Goal: Task Accomplishment & Management: Complete application form

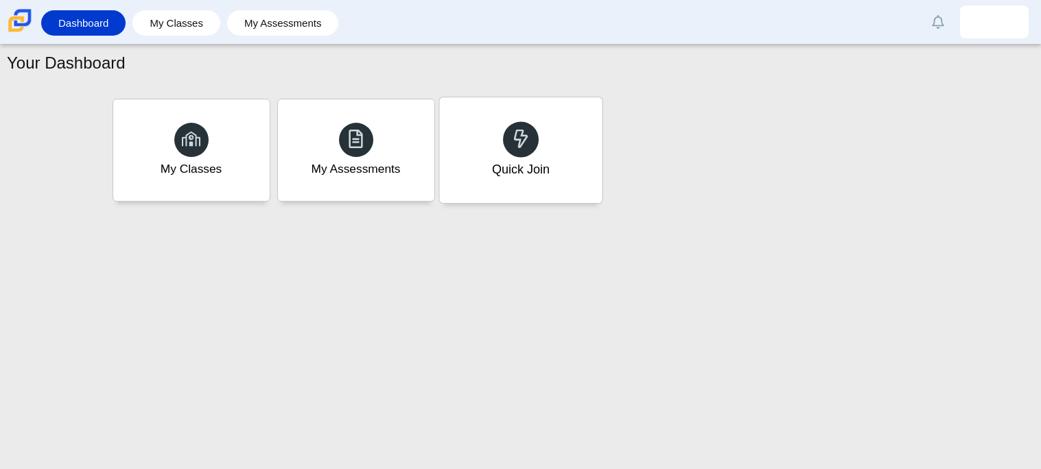
click at [587, 176] on div "Quick Join" at bounding box center [520, 150] width 163 height 106
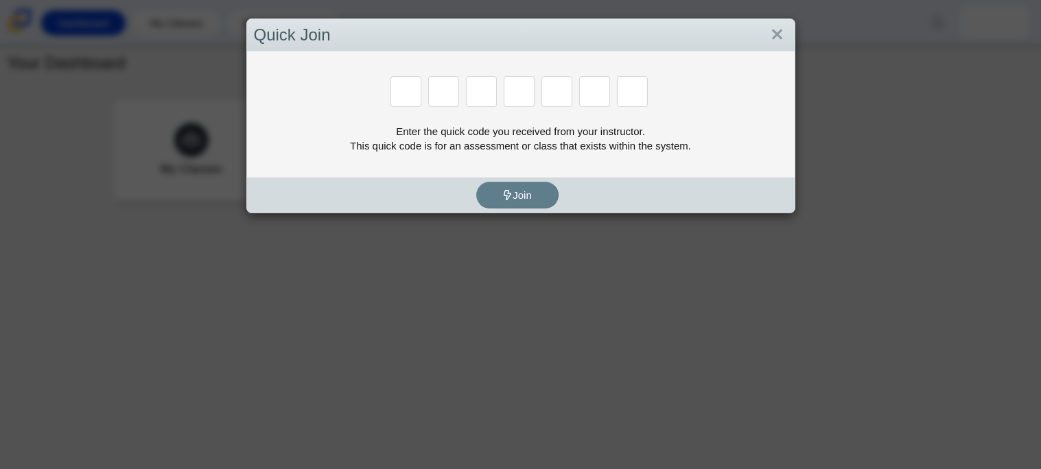
type input "2"
type input "c"
type input "u"
type input "p"
type input "s"
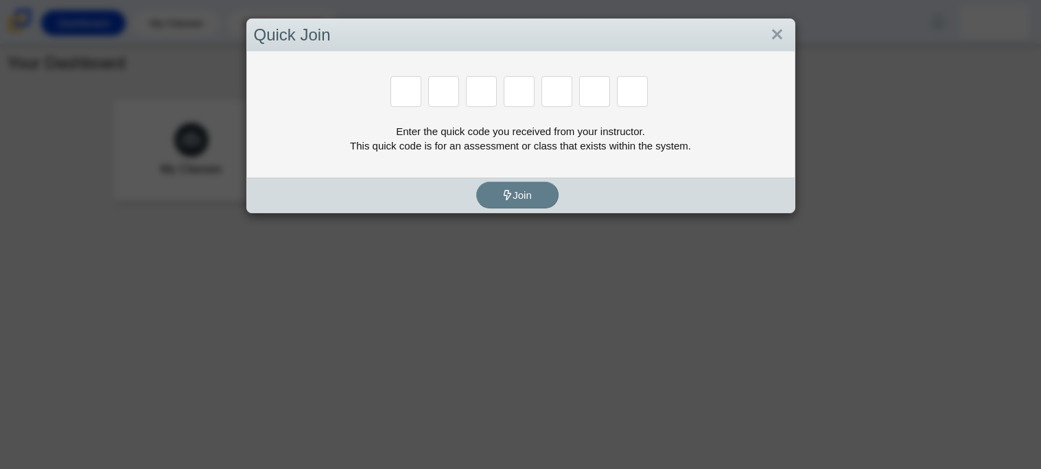
type input "4"
type input "a"
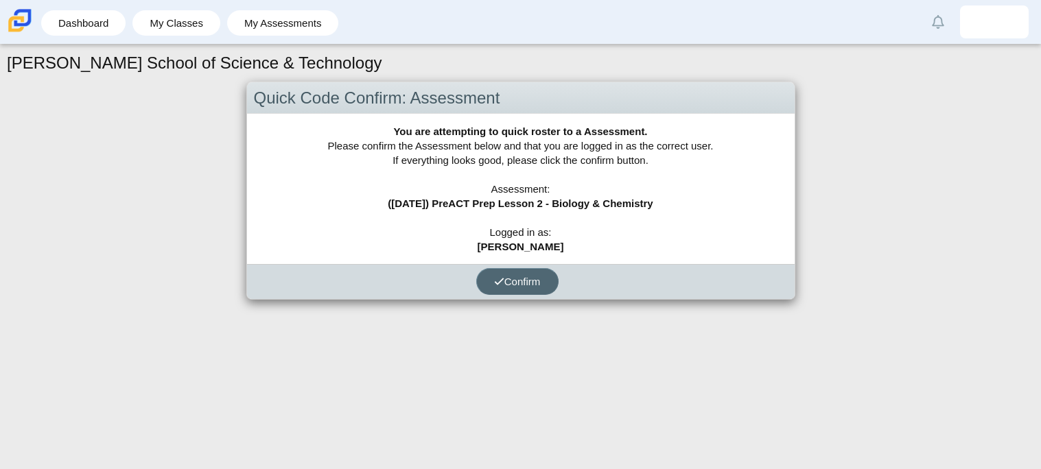
click at [526, 292] on button "Confirm" at bounding box center [517, 281] width 82 height 27
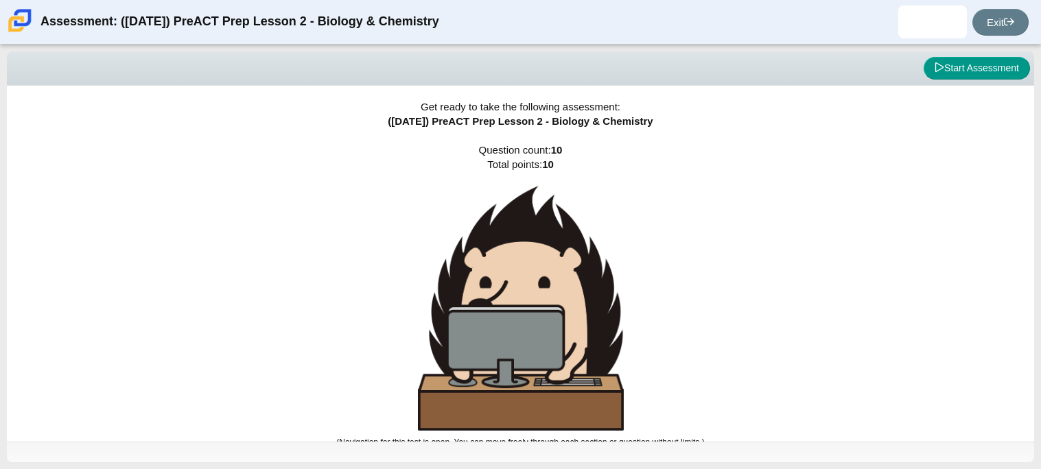
scroll to position [8, 0]
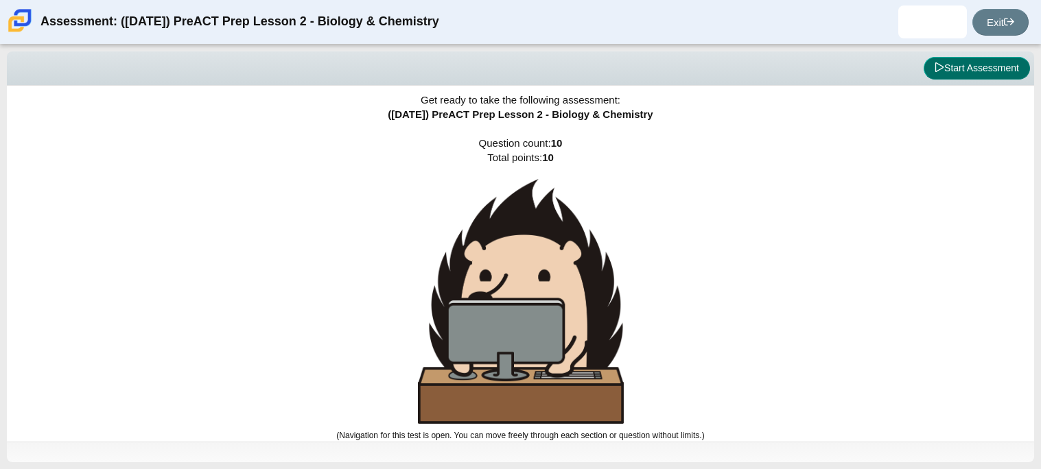
click at [952, 65] on button "Start Assessment" at bounding box center [977, 68] width 106 height 23
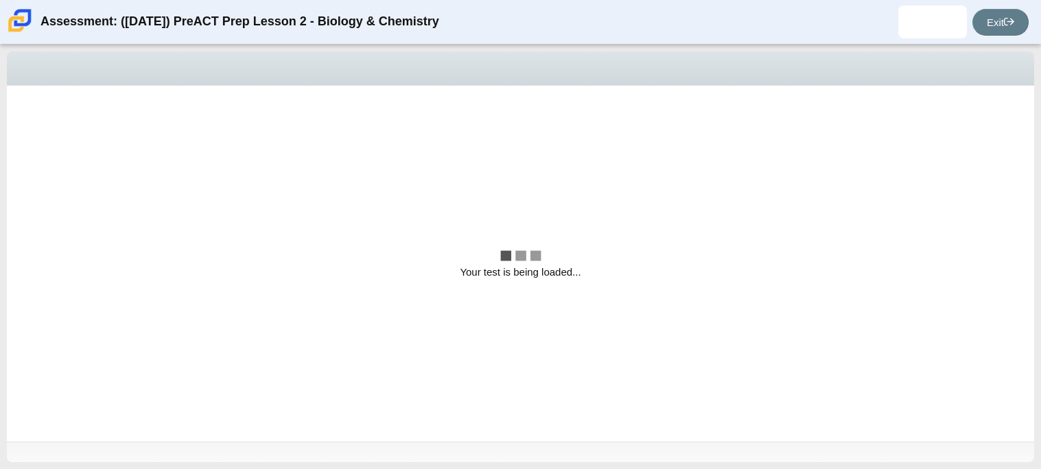
scroll to position [0, 0]
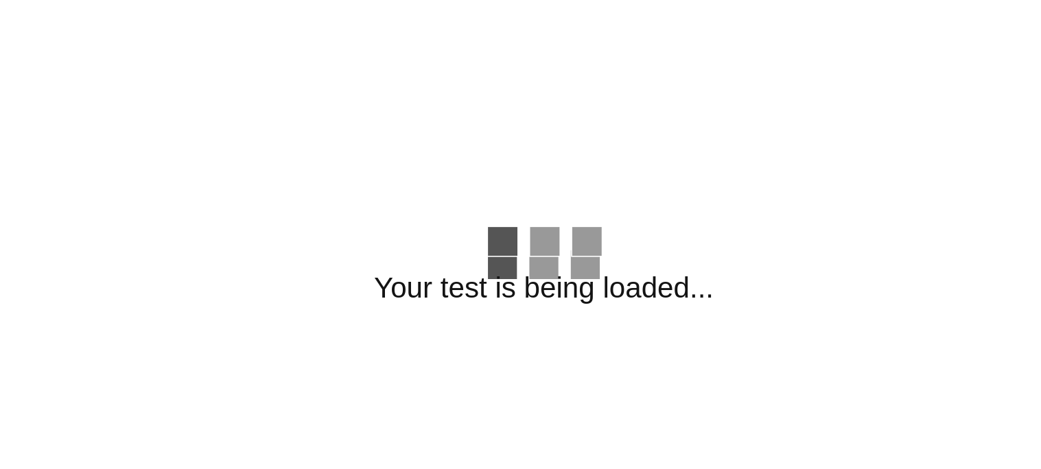
select select "88c27e0d-eae0-4ba9-ac20-9160ce6547ef"
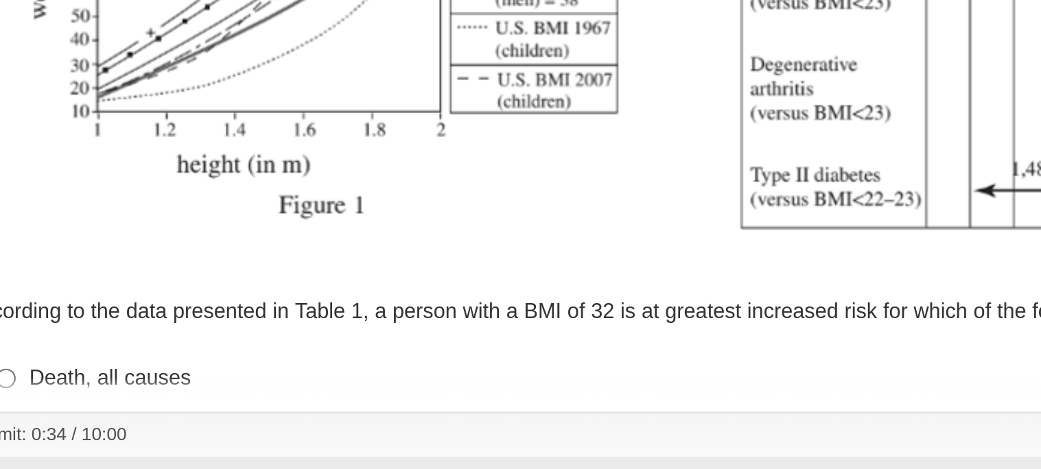
scroll to position [195, 0]
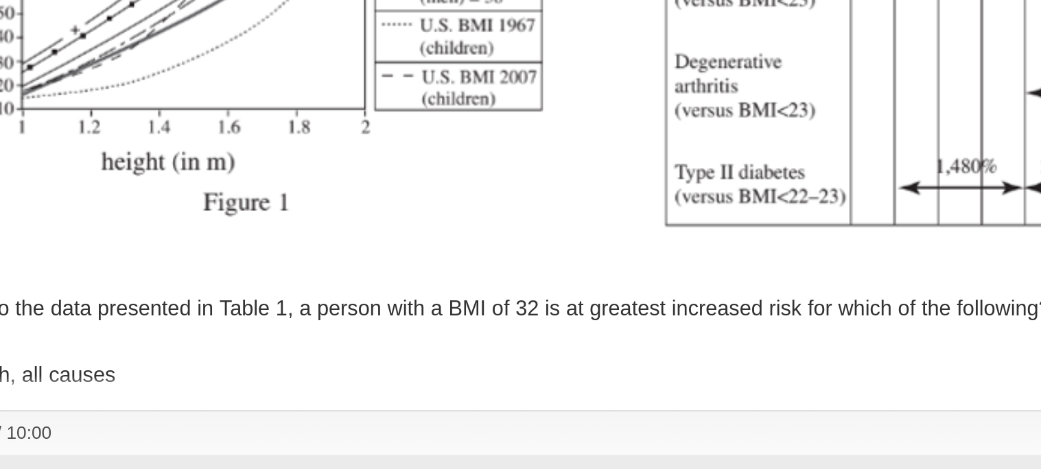
click at [324, 399] on div "According to the data presented in Table 1, a person with a BMI of 32 is at gre…" at bounding box center [496, 396] width 945 height 14
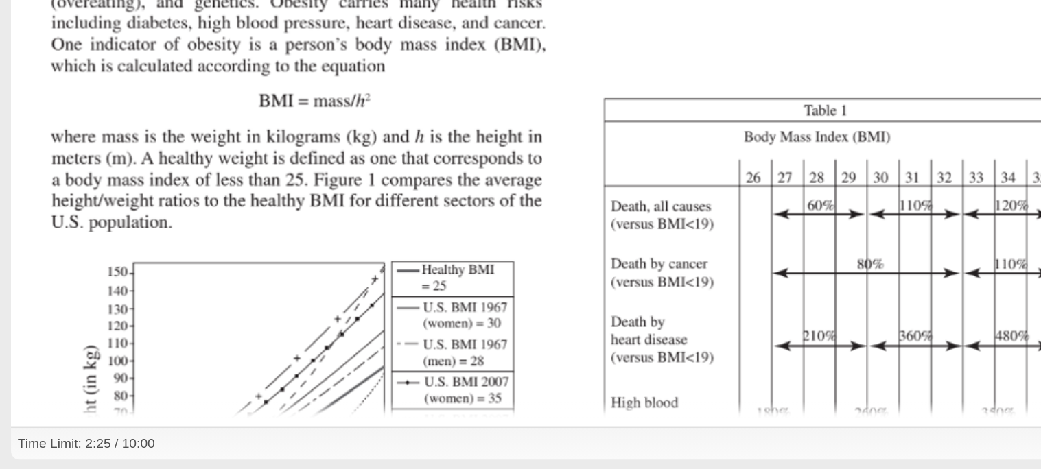
scroll to position [292, 0]
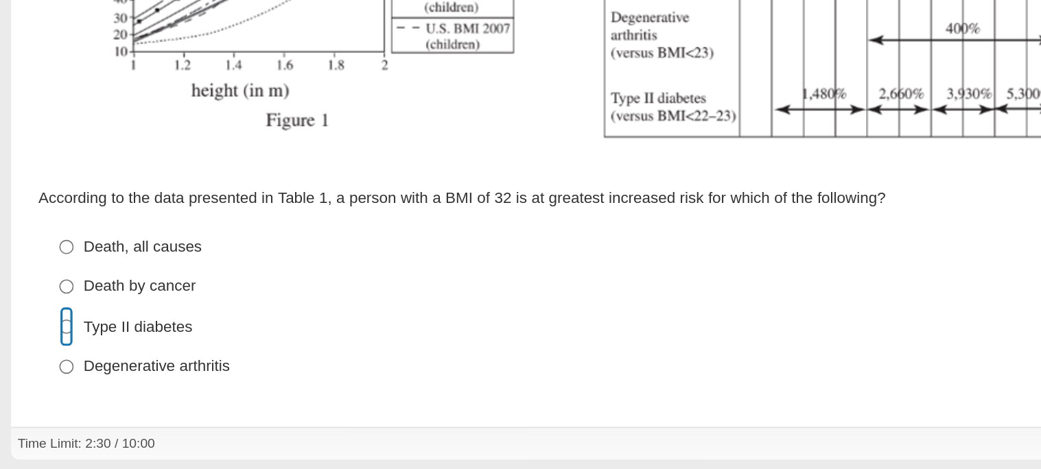
click at [45, 375] on input "Type II diabetes Type II diabetes" at bounding box center [41, 379] width 9 height 25
radio input "true"
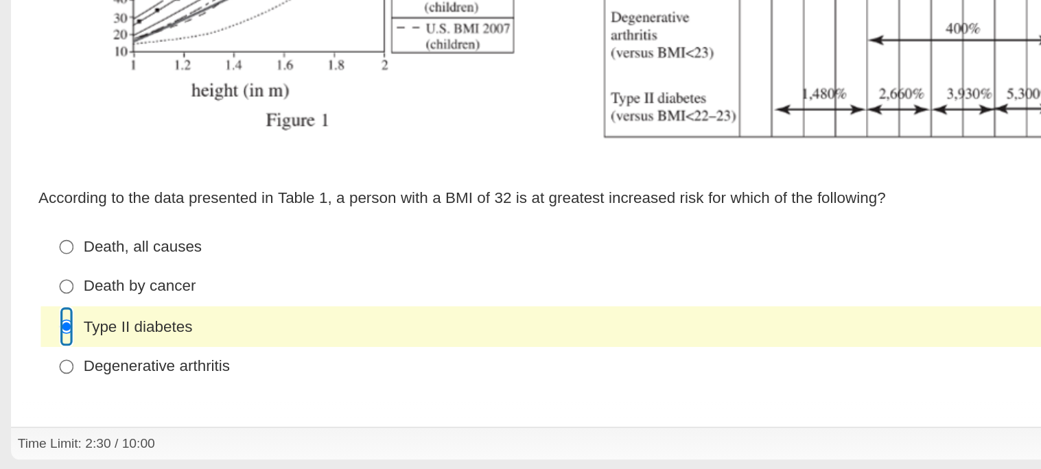
click at [42, 379] on input "Type II diabetes Type II diabetes" at bounding box center [41, 379] width 9 height 25
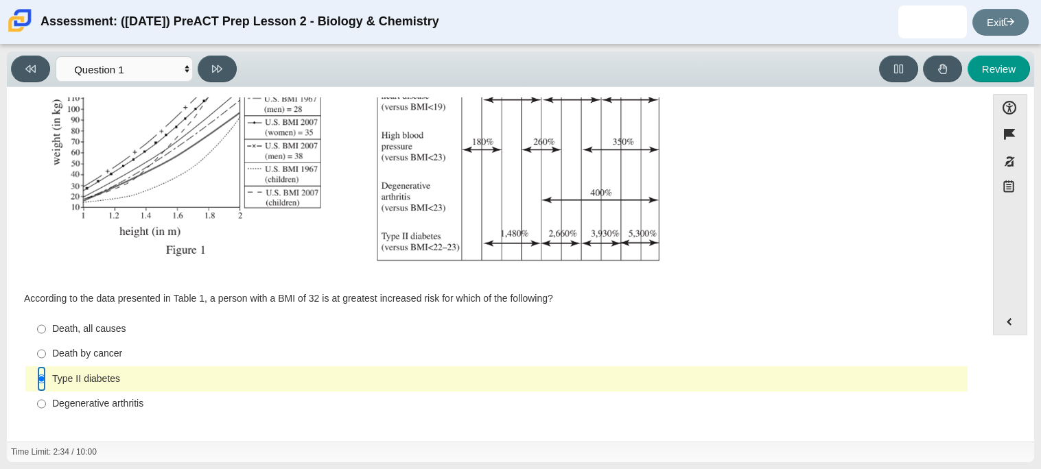
scroll to position [0, 0]
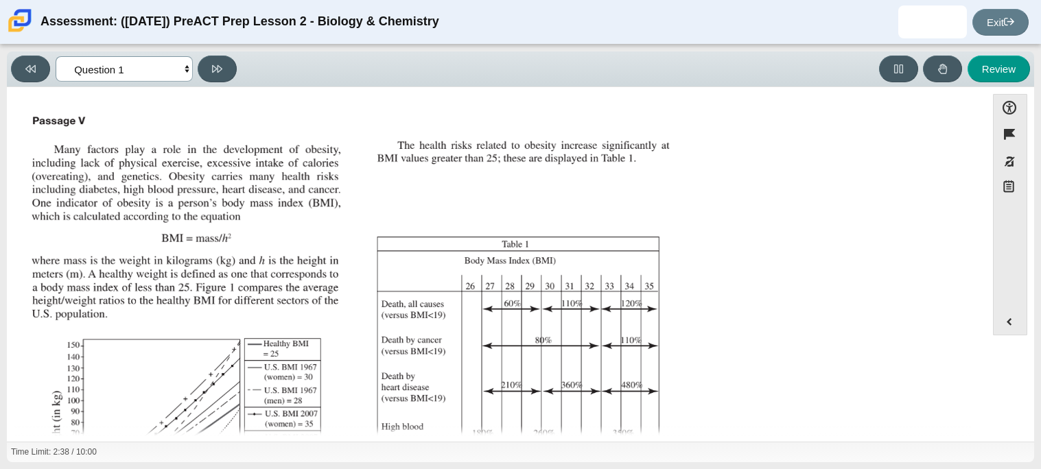
click at [165, 65] on select "Questions Question 1 Question 2 Question 3 Question 4 Question 5 Question 6 Que…" at bounding box center [124, 68] width 137 height 25
click at [164, 65] on select "Questions Question 1 Question 2 Question 3 Question 4 Question 5 Question 6 Que…" at bounding box center [124, 68] width 137 height 25
click at [215, 67] on icon at bounding box center [217, 69] width 10 height 10
select select "f31ee183-ab53-48c9-9374-3a18949ab500"
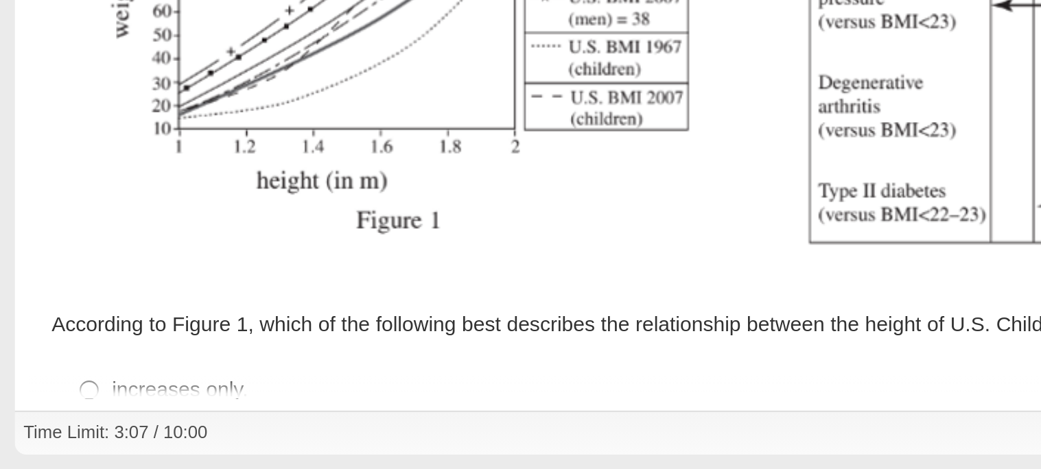
scroll to position [292, 0]
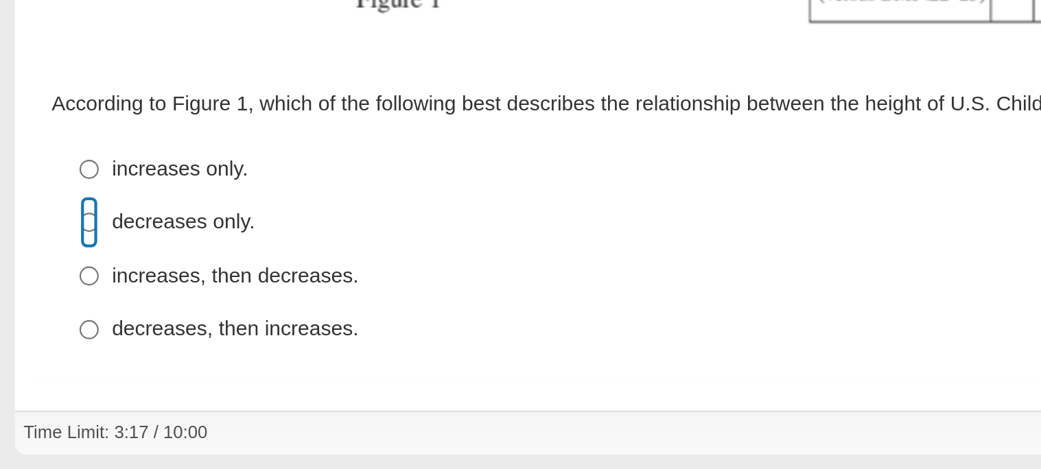
click at [43, 347] on input "decreases only. decreases only." at bounding box center [41, 354] width 9 height 25
radio input "true"
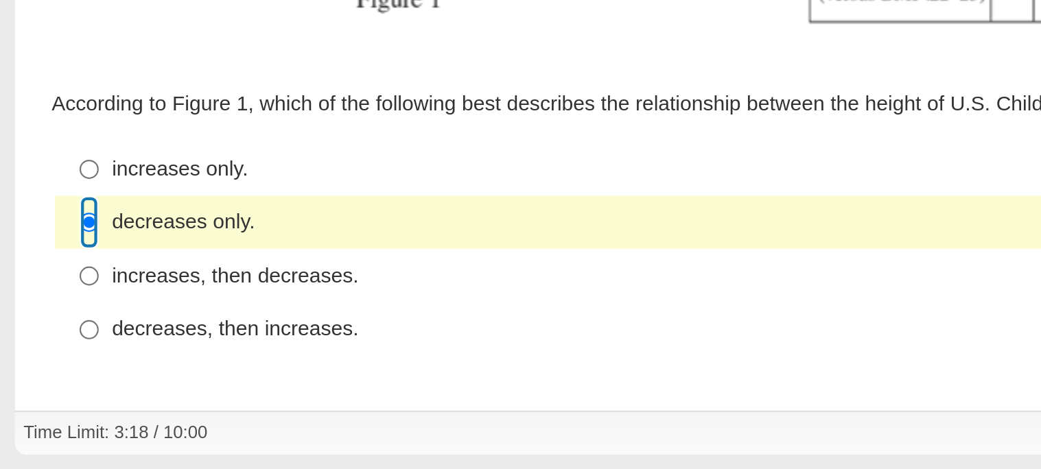
scroll to position [0, 0]
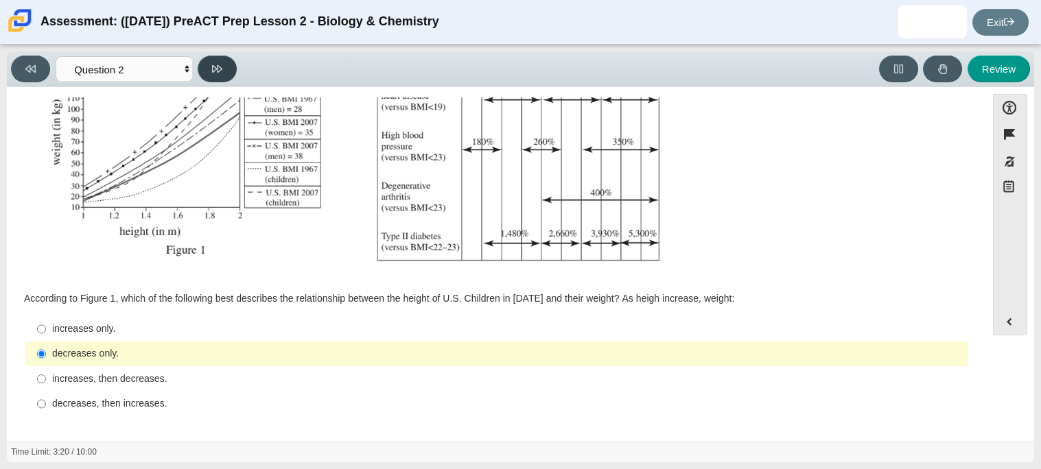
click at [213, 76] on button at bounding box center [217, 69] width 39 height 27
select select "45e82964-709e-4180-9336-970e18221224"
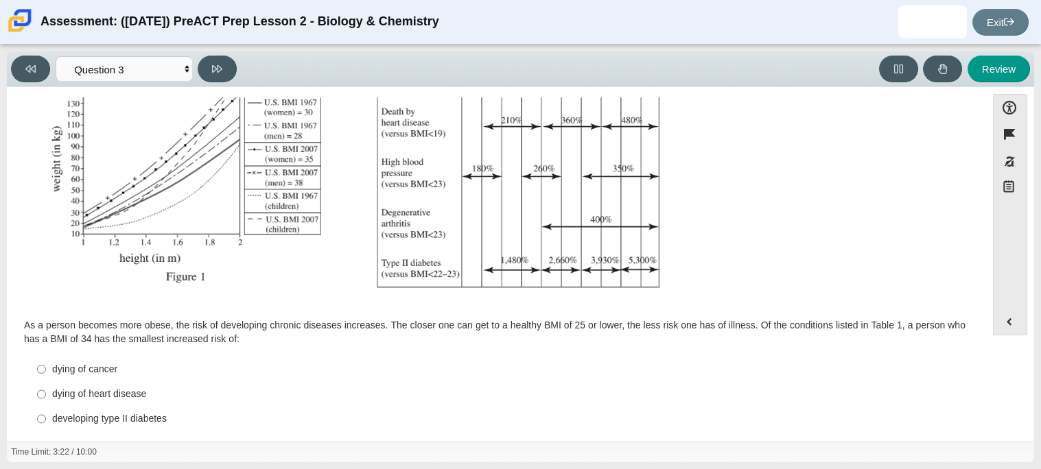
scroll to position [305, 0]
